Goal: Obtain resource: Obtain resource

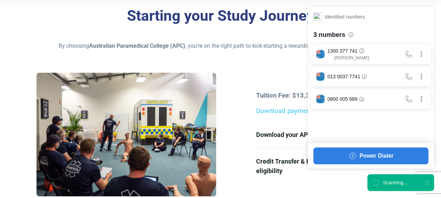
click at [416, 185] on div "Scanning..." at bounding box center [401, 182] width 67 height 17
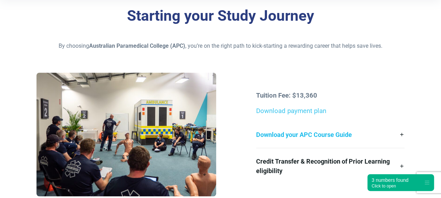
drag, startPoint x: 251, startPoint y: 87, endPoint x: 346, endPoint y: 131, distance: 104.6
click at [346, 131] on div "Tuition Fee: $13,360 Download payment plan Download your APC Course Guide Here’…" at bounding box center [220, 137] width 376 height 129
drag, startPoint x: 346, startPoint y: 131, endPoint x: 369, endPoint y: 135, distance: 22.9
click at [369, 135] on link "Download your APC Course Guide" at bounding box center [330, 134] width 148 height 26
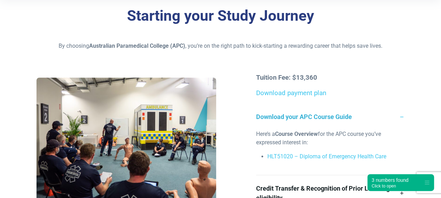
click at [322, 51] on div "Starting your Study Journey By choosing Australian Paramedical College (APC) , …" at bounding box center [220, 116] width 441 height 235
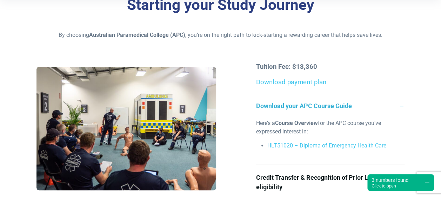
scroll to position [177, 0]
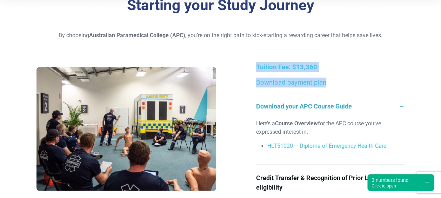
drag, startPoint x: 250, startPoint y: 58, endPoint x: 332, endPoint y: 73, distance: 83.5
click at [332, 73] on div "Starting your Study Journey By choosing Australian Paramedical College (APC) , …" at bounding box center [220, 105] width 441 height 235
drag, startPoint x: 332, startPoint y: 73, endPoint x: 357, endPoint y: 78, distance: 25.4
click at [357, 78] on p "Download payment plan" at bounding box center [330, 83] width 148 height 10
click at [330, 62] on div "Starting your Study Journey By choosing Australian Paramedical College (APC) , …" at bounding box center [220, 105] width 441 height 235
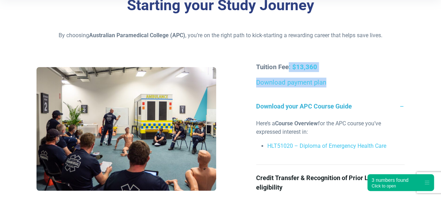
drag, startPoint x: 289, startPoint y: 62, endPoint x: 349, endPoint y: 79, distance: 62.0
click at [349, 79] on div "Tuition Fee: $13,360 Download payment plan Download your APC Course Guide Here’…" at bounding box center [330, 131] width 157 height 138
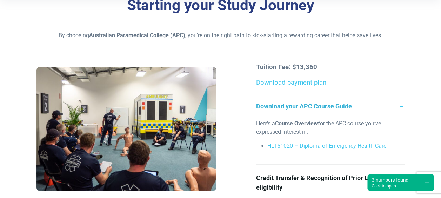
drag, startPoint x: 349, startPoint y: 79, endPoint x: 369, endPoint y: 91, distance: 23.2
click at [369, 91] on div "Tuition Fee: $13,360 Download payment plan Download your APC Course Guide Here’…" at bounding box center [330, 131] width 157 height 138
drag, startPoint x: 243, startPoint y: 57, endPoint x: 405, endPoint y: 95, distance: 167.0
click at [405, 95] on div "Starting your Study Journey By choosing Australian Paramedical College (APC) , …" at bounding box center [220, 105] width 441 height 235
drag, startPoint x: 405, startPoint y: 95, endPoint x: 351, endPoint y: 45, distance: 73.5
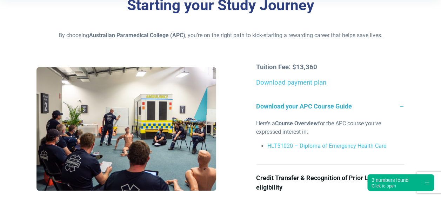
click at [351, 45] on div "Starting your Study Journey By choosing Australian Paramedical College (APC) , …" at bounding box center [220, 105] width 441 height 235
click at [342, 44] on div "Starting your Study Journey By choosing Australian Paramedical College (APC) , …" at bounding box center [220, 105] width 441 height 235
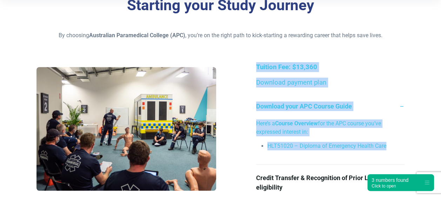
drag, startPoint x: 250, startPoint y: 62, endPoint x: 404, endPoint y: 158, distance: 181.9
click at [404, 158] on div "Starting your Study Journey By choosing Australian Paramedical College (APC) , …" at bounding box center [220, 105] width 441 height 235
drag, startPoint x: 404, startPoint y: 158, endPoint x: 403, endPoint y: 89, distance: 69.2
click at [403, 89] on div "Tuition Fee: $13,360 Download payment plan Download your APC Course Guide Here’…" at bounding box center [330, 131] width 157 height 138
click at [371, 74] on div "Tuition Fee: $13,360 Download payment plan Download your APC Course Guide Here’…" at bounding box center [330, 131] width 157 height 138
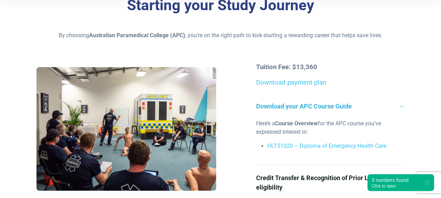
drag, startPoint x: 239, startPoint y: 60, endPoint x: 226, endPoint y: 47, distance: 18.1
click at [226, 47] on div "Starting your Study Journey By choosing Australian Paramedical College (APC) , …" at bounding box center [220, 105] width 441 height 235
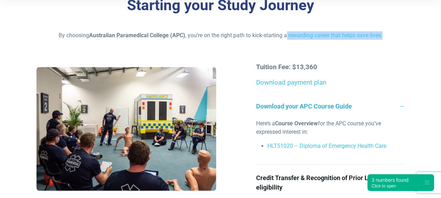
drag, startPoint x: 241, startPoint y: 60, endPoint x: 288, endPoint y: 29, distance: 56.1
click at [288, 29] on div "Starting your Study Journey By choosing Australian Paramedical College (APC) , …" at bounding box center [220, 105] width 441 height 235
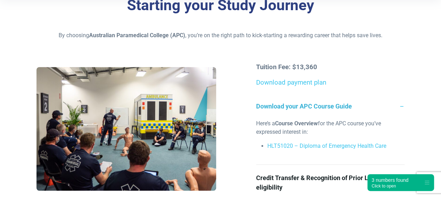
drag, startPoint x: 288, startPoint y: 29, endPoint x: 267, endPoint y: 46, distance: 26.5
click at [267, 46] on div "Starting your Study Journey By choosing Australian Paramedical College (APC) , …" at bounding box center [220, 105] width 441 height 235
click at [289, 84] on link "Download payment plan" at bounding box center [291, 83] width 70 height 8
drag, startPoint x: 270, startPoint y: 58, endPoint x: 397, endPoint y: 88, distance: 131.1
click at [397, 88] on div "Starting your Study Journey By choosing Australian Paramedical College (APC) , …" at bounding box center [220, 105] width 441 height 235
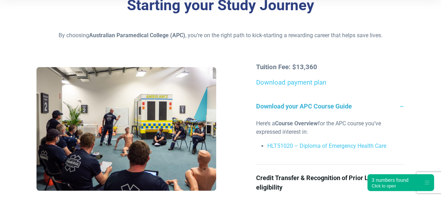
click at [295, 42] on div "Starting your Study Journey By choosing Australian Paramedical College (APC) , …" at bounding box center [220, 105] width 441 height 235
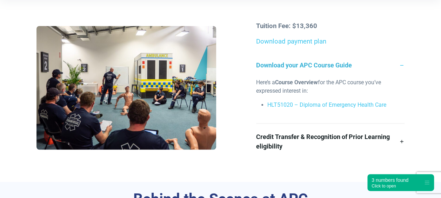
scroll to position [217, 0]
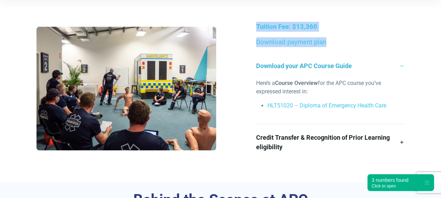
drag, startPoint x: 251, startPoint y: 19, endPoint x: 364, endPoint y: 41, distance: 115.1
click at [364, 41] on div "Starting your Study Journey By choosing Australian Paramedical College (APC) , …" at bounding box center [220, 65] width 441 height 235
drag, startPoint x: 364, startPoint y: 41, endPoint x: 344, endPoint y: 41, distance: 19.7
click at [344, 41] on p "Download payment plan" at bounding box center [330, 42] width 148 height 10
click at [289, 22] on p "Tuition Fee: $13,360" at bounding box center [330, 27] width 148 height 10
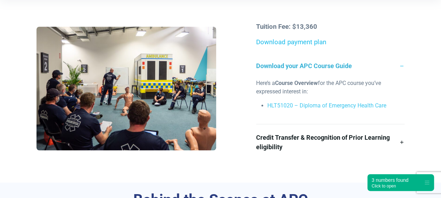
click at [288, 42] on link "Download payment plan" at bounding box center [291, 42] width 70 height 8
